Goal: Find specific page/section: Find specific page/section

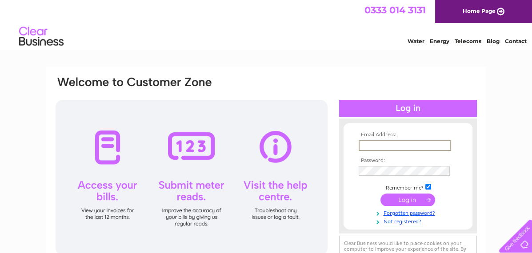
click at [381, 142] on input "text" at bounding box center [404, 145] width 92 height 11
type input "[EMAIL_ADDRESS][DOMAIN_NAME]"
click at [407, 199] on input "submit" at bounding box center [407, 200] width 55 height 12
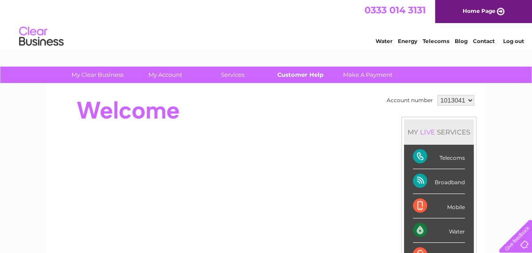
click at [309, 76] on link "Customer Help" at bounding box center [299, 75] width 73 height 16
click at [442, 39] on link "Telecoms" at bounding box center [435, 41] width 27 height 7
